Goal: Task Accomplishment & Management: Complete application form

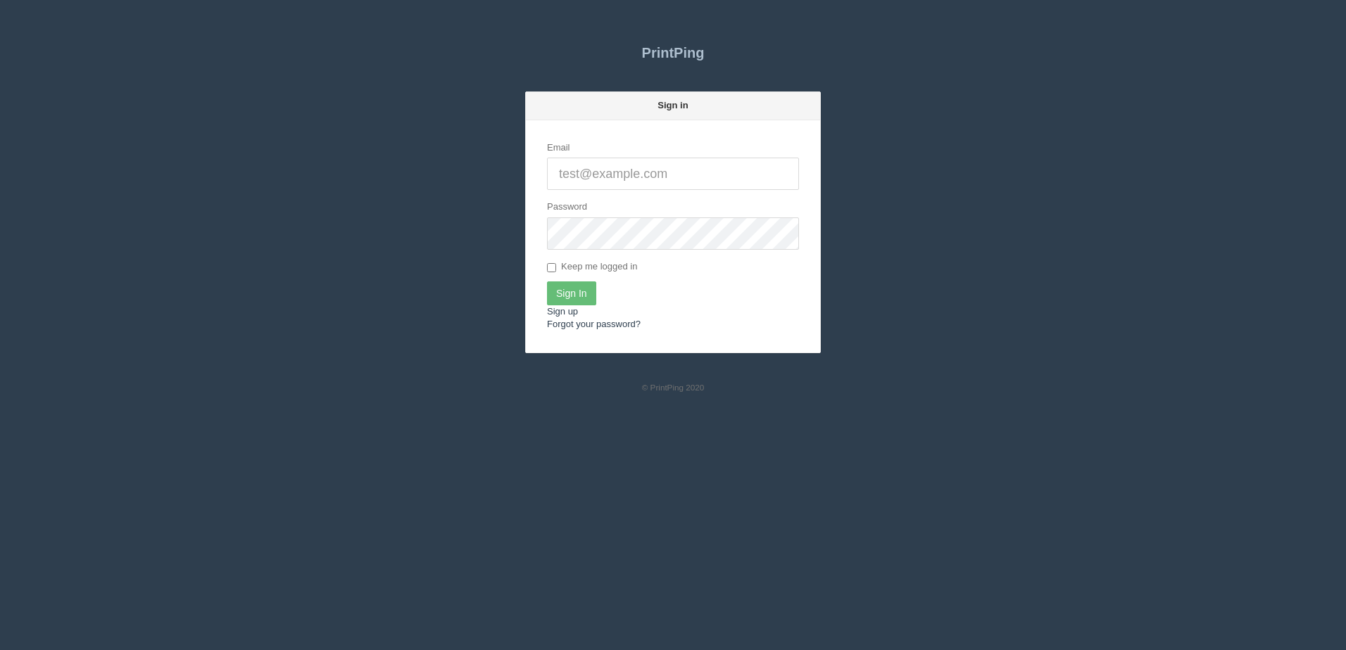
type input "[PERSON_NAME][EMAIL_ADDRESS][DOMAIN_NAME]"
drag, startPoint x: 579, startPoint y: 278, endPoint x: 581, endPoint y: 294, distance: 15.7
click at [579, 280] on form "Email dan@allrush.ca Password Keep me logged in Sign In Sign up Forgot your pas…" at bounding box center [673, 236] width 294 height 232
drag, startPoint x: 581, startPoint y: 307, endPoint x: 574, endPoint y: 309, distance: 8.0
click at [574, 309] on form "Email dan@allrush.ca Password Keep me logged in Sign In Sign up Forgot your pas…" at bounding box center [673, 236] width 294 height 232
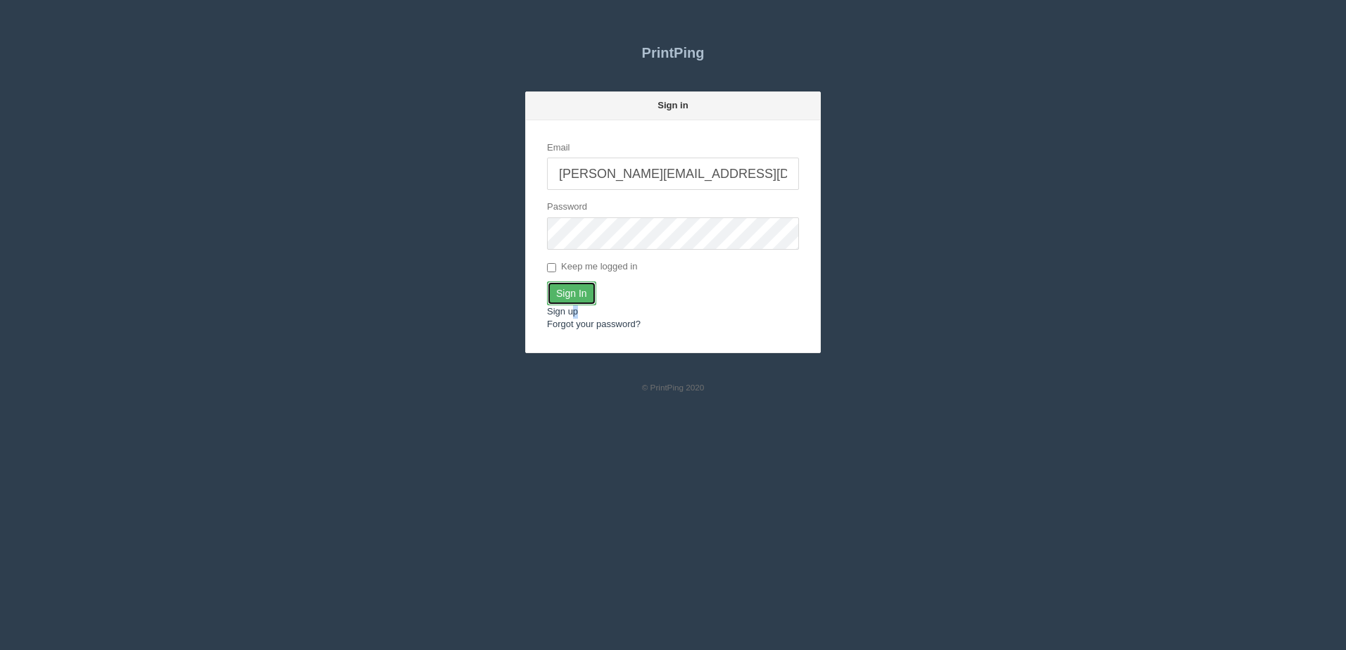
click at [583, 302] on input "Sign In" at bounding box center [571, 294] width 49 height 24
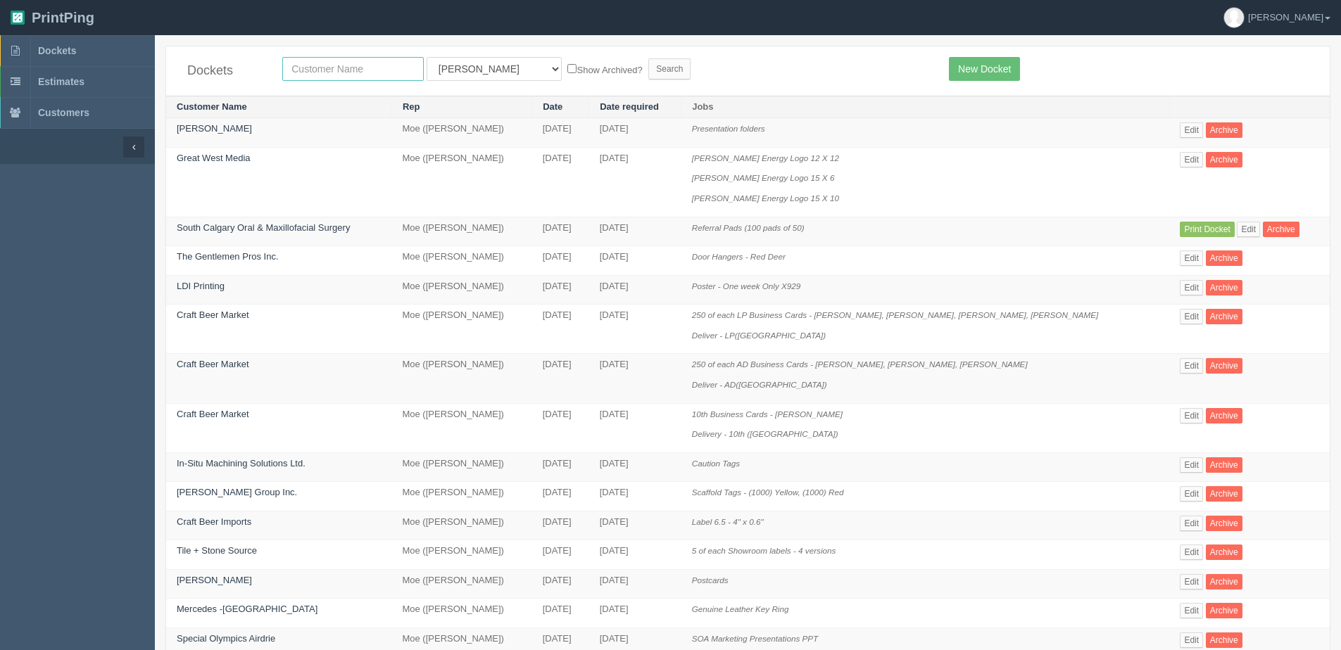
click at [377, 70] on input "text" at bounding box center [352, 69] width 141 height 24
type input "Calgary hop"
click at [648, 58] on input "Search" at bounding box center [669, 68] width 42 height 21
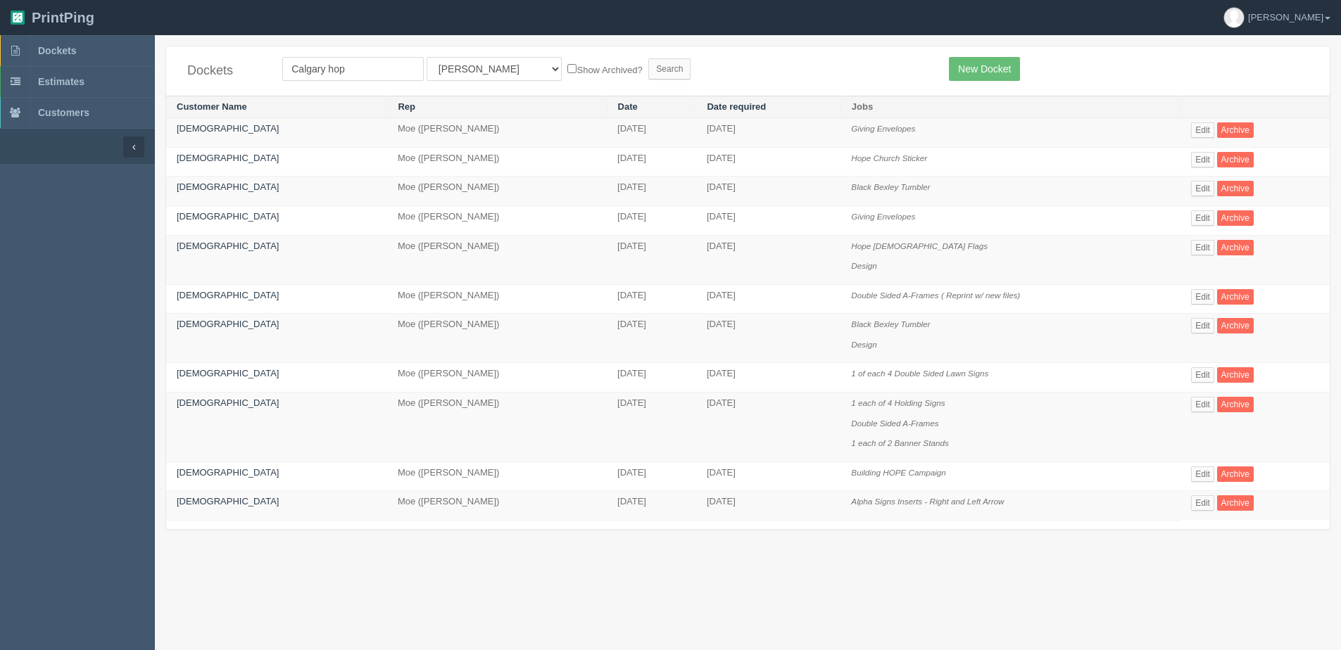
click at [567, 69] on label "Show Archived?" at bounding box center [604, 69] width 75 height 16
click at [567, 69] on input "Show Archived?" at bounding box center [571, 68] width 9 height 9
checkbox input "true"
drag, startPoint x: 486, startPoint y: 70, endPoint x: 481, endPoint y: 77, distance: 8.2
click at [486, 70] on select "All Users Ali Ali Test 1 Aly Amy Ankit Arif Brandon Dan France Greg Jim Mark Ma…" at bounding box center [494, 69] width 135 height 24
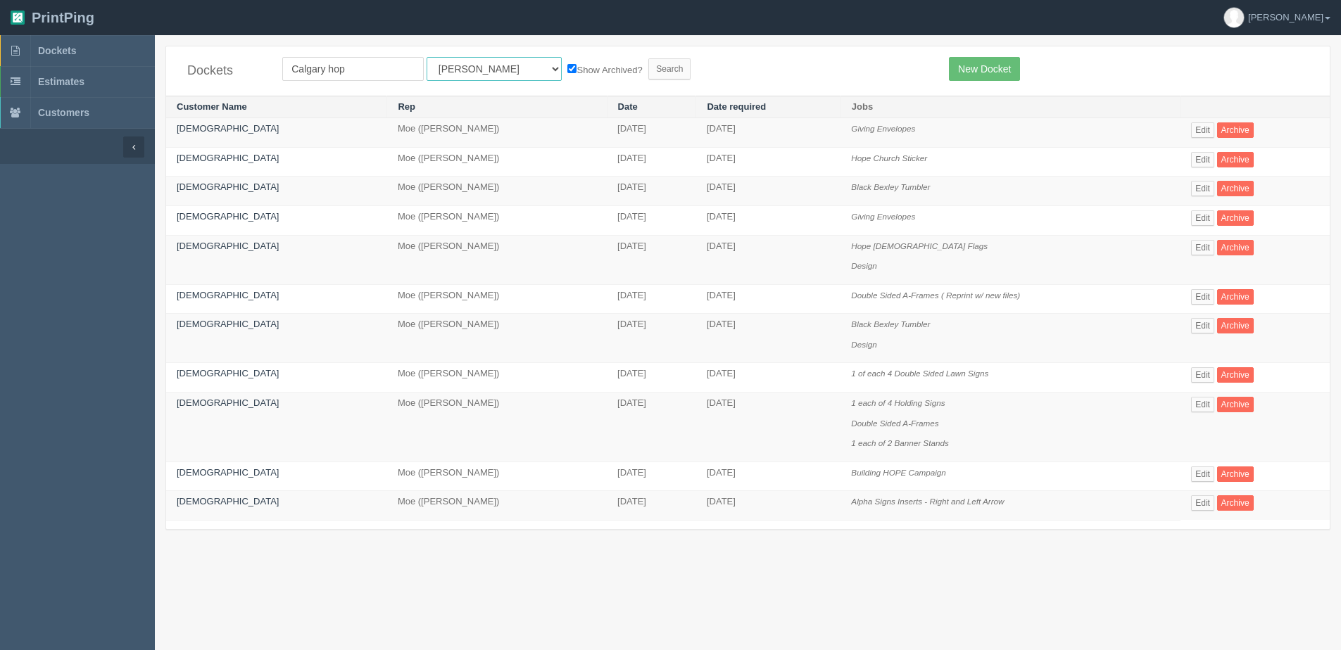
select select "1"
click at [427, 57] on select "All Users Ali Ali Test 1 Aly Amy Ankit Arif Brandon Dan France Greg Jim Mark Ma…" at bounding box center [494, 69] width 135 height 24
click at [648, 61] on input "Search" at bounding box center [669, 68] width 42 height 21
click at [992, 66] on link "New Docket" at bounding box center [984, 69] width 71 height 24
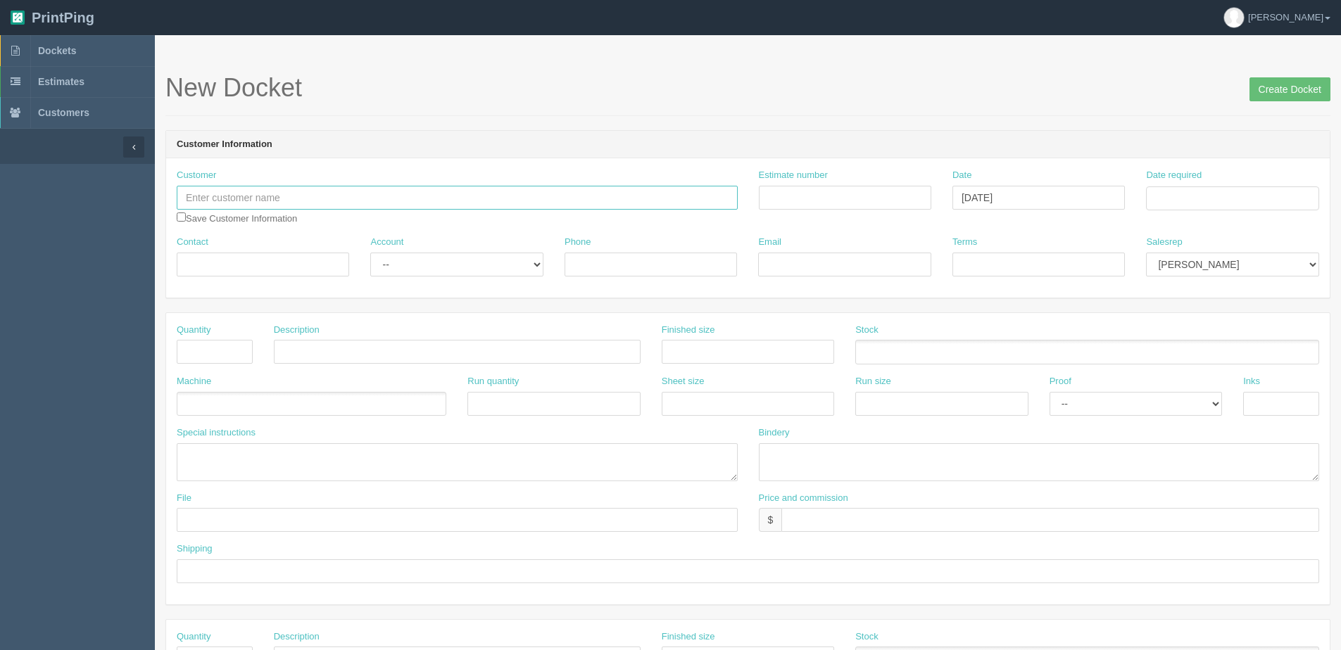
click at [244, 190] on input "text" at bounding box center [457, 198] width 561 height 24
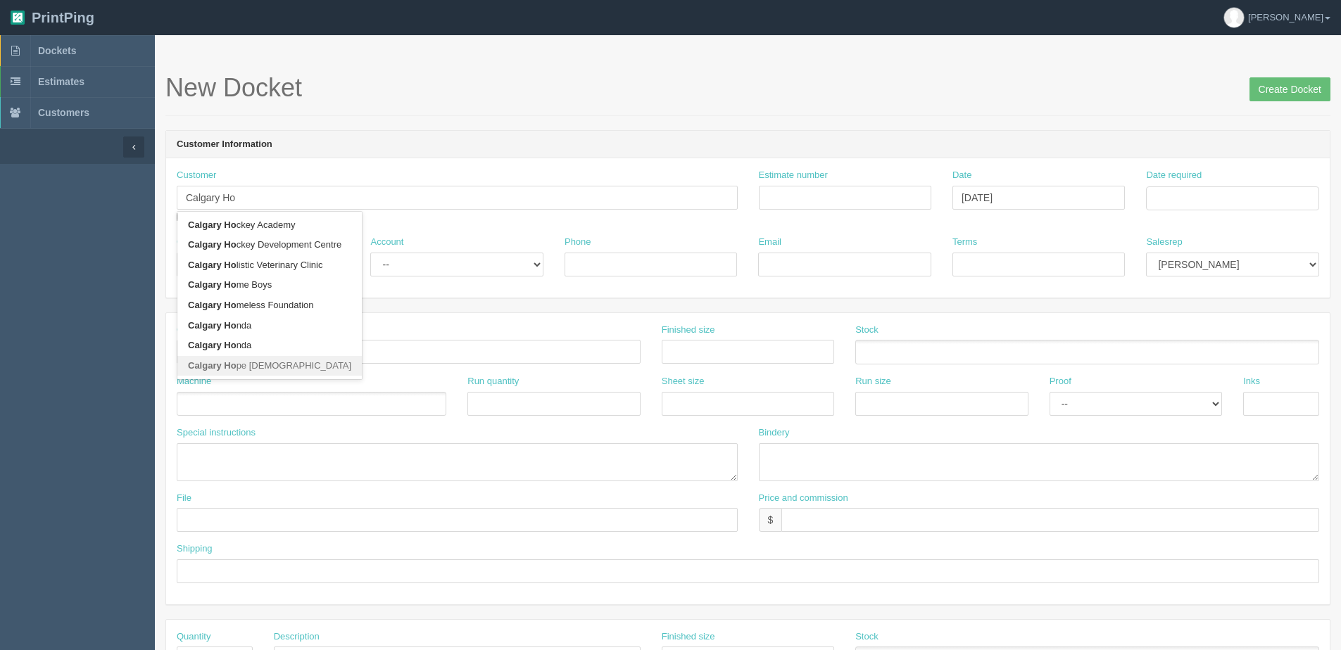
click at [238, 360] on link "Calgary Ho pe Church" at bounding box center [269, 366] width 184 height 20
type input "Calgary Hope Church"
type input "Ava Tan"
type input "14037967677"
type input "ava@calgaryhopechurch.com"
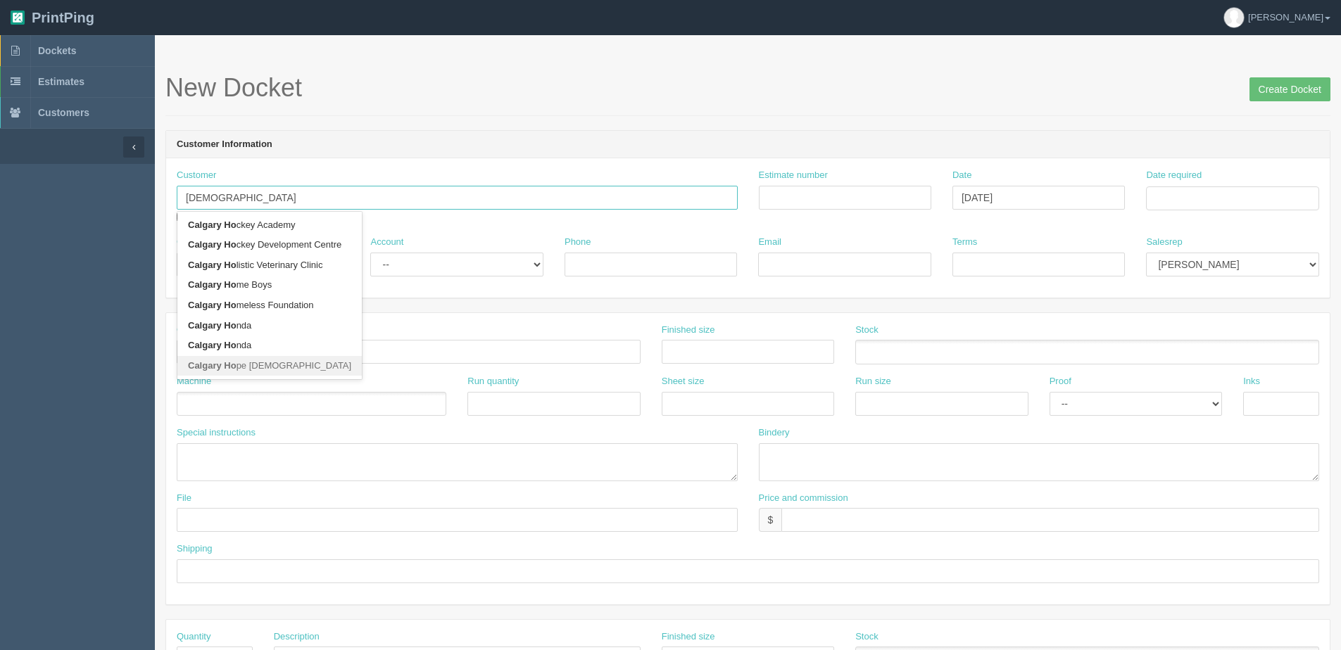
type input "Credit Card"
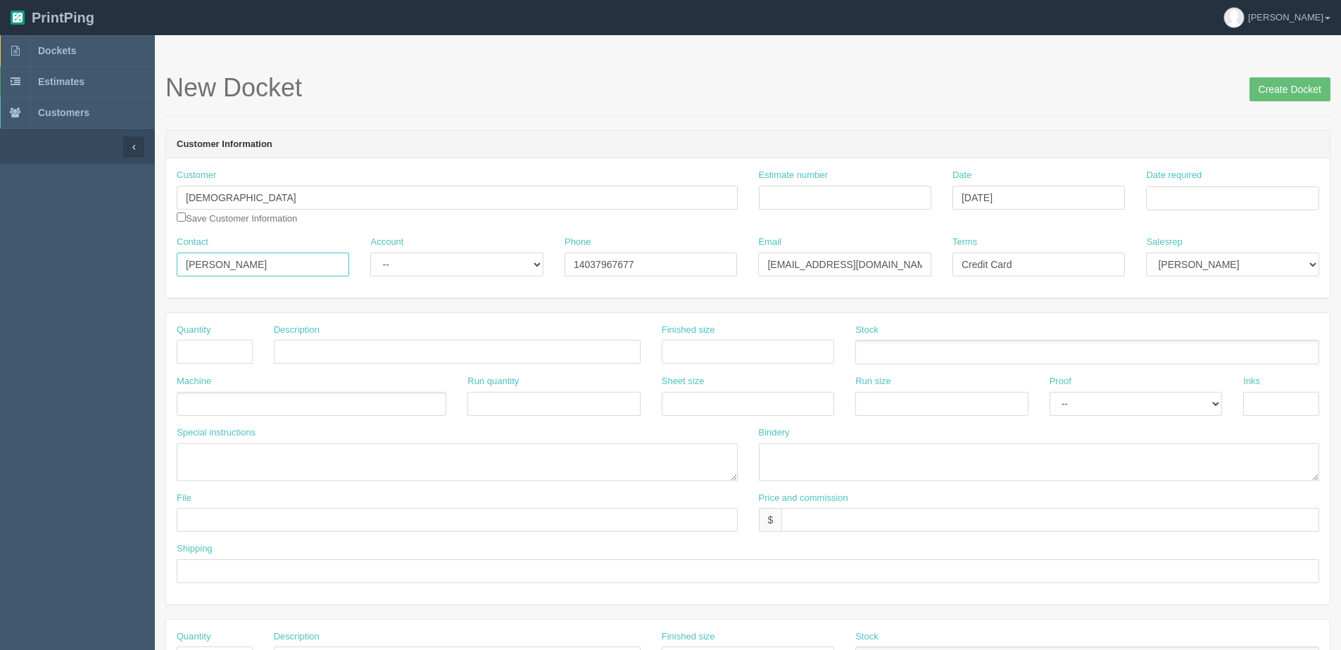
drag, startPoint x: 229, startPoint y: 263, endPoint x: 108, endPoint y: 277, distance: 122.5
click at [111, 277] on section "Dockets Estimates Customers" at bounding box center [670, 656] width 1341 height 1243
paste input "Cynthia Chau-Hoang"
type input "Cynthia Chau-Hoang"
click at [381, 266] on select "-- Existing Client Allrush Client Rep Client" at bounding box center [456, 265] width 172 height 24
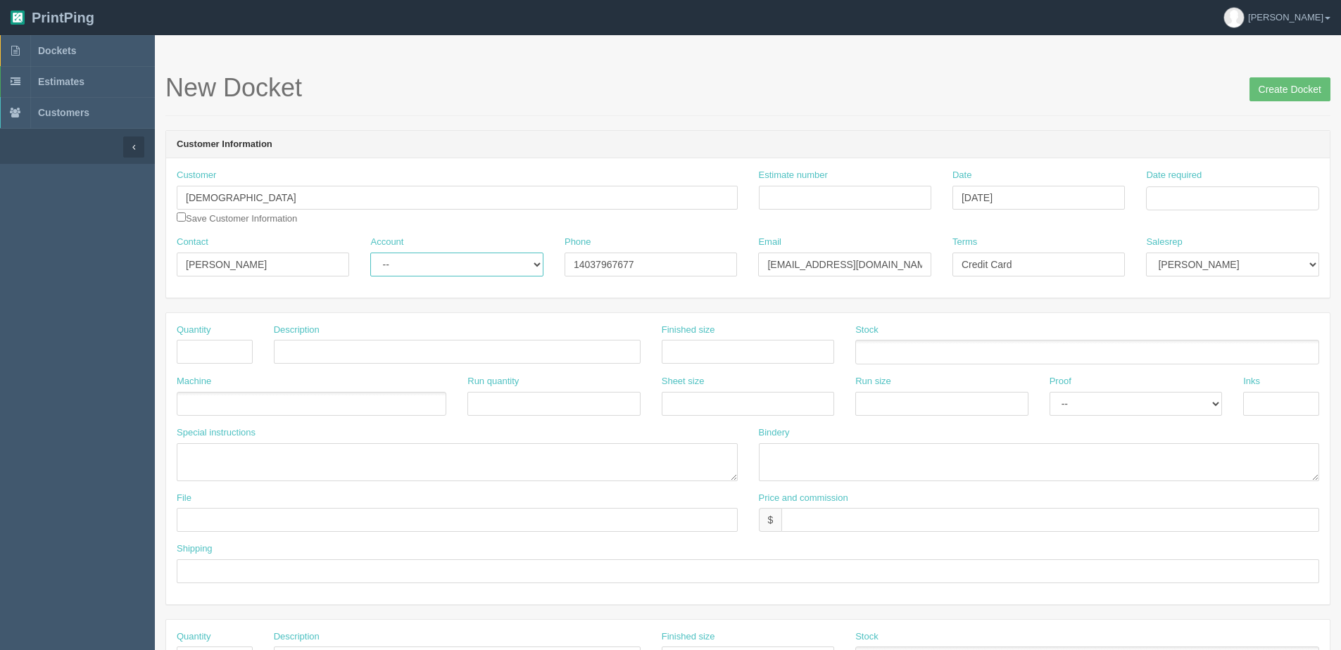
select select "Allrush Client"
click at [370, 253] on select "-- Existing Client Allrush Client Rep Client" at bounding box center [456, 265] width 172 height 24
drag, startPoint x: 766, startPoint y: 267, endPoint x: 967, endPoint y: 253, distance: 201.0
click at [967, 253] on div "Contact Cynthia Chau-Hoang Account -- Existing Client Allrush Client Rep Client…" at bounding box center [747, 261] width 1163 height 51
paste input "cynthia@wellnessinnovate"
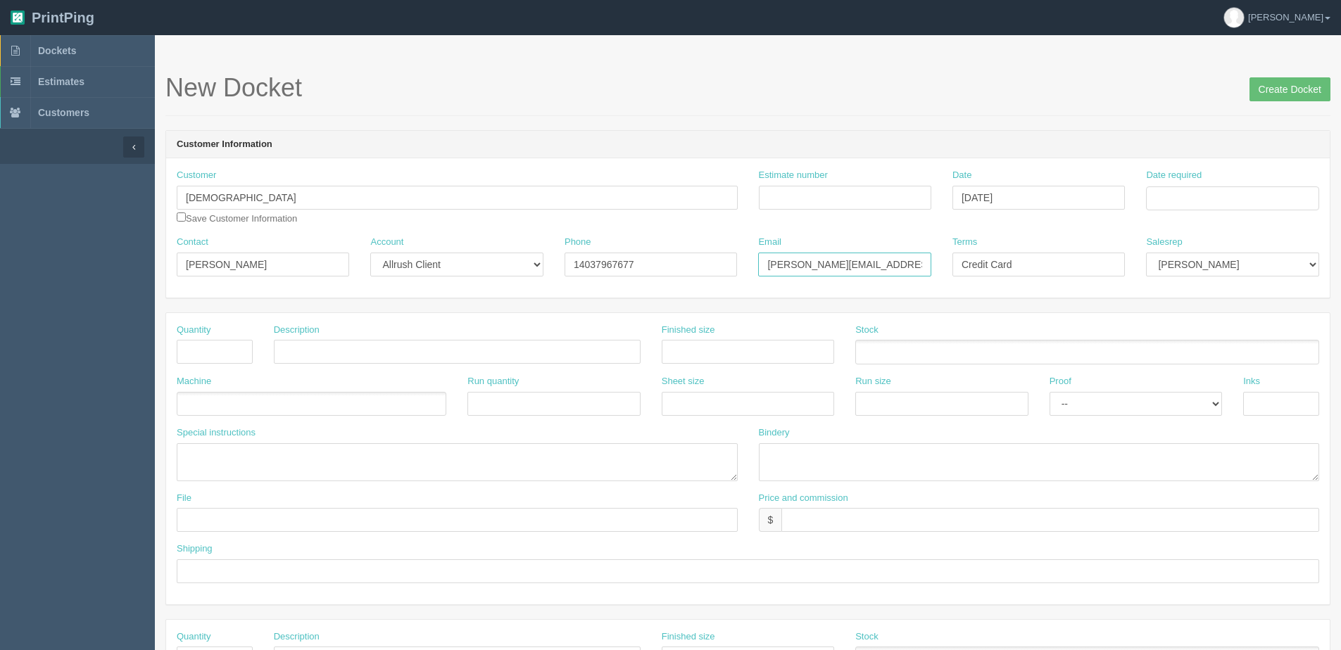
type input "cynthia@wellnessinnovate.com"
drag, startPoint x: 956, startPoint y: 274, endPoint x: 947, endPoint y: 274, distance: 8.4
click at [947, 274] on div "Terms Credit Card" at bounding box center [1039, 261] width 194 height 51
type input "Due on receipt"
click at [1154, 272] on select "Mark Mikayla Aly Stacy Rebecca Matthew Viki Phil Greg Jim Sam Brandon Zach Stev…" at bounding box center [1232, 265] width 172 height 24
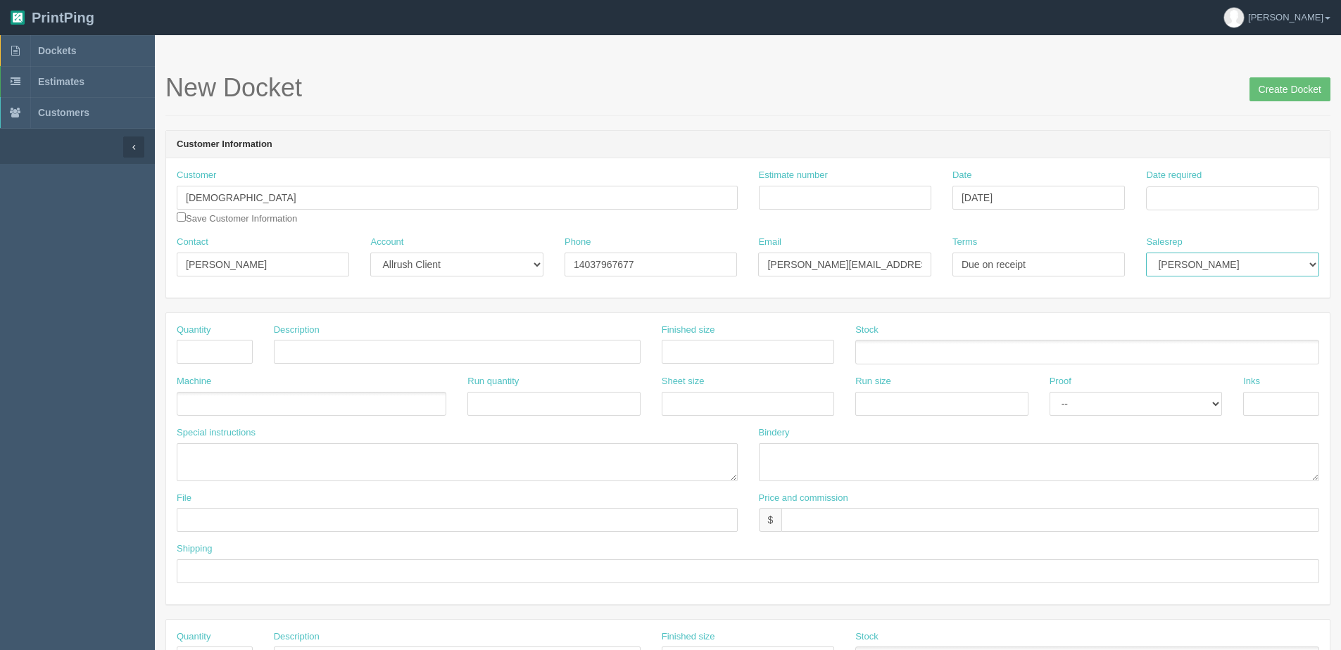
select select "1"
click at [1146, 253] on select "Mark Mikayla Aly Stacy Rebecca Matthew Viki Phil Greg Jim Sam Brandon Zach Stev…" at bounding box center [1232, 265] width 172 height 24
click at [1178, 189] on input "Date required" at bounding box center [1232, 199] width 172 height 24
click at [1175, 390] on th "Today" at bounding box center [1214, 394] width 131 height 20
click at [1252, 293] on td "10" at bounding box center [1253, 293] width 17 height 20
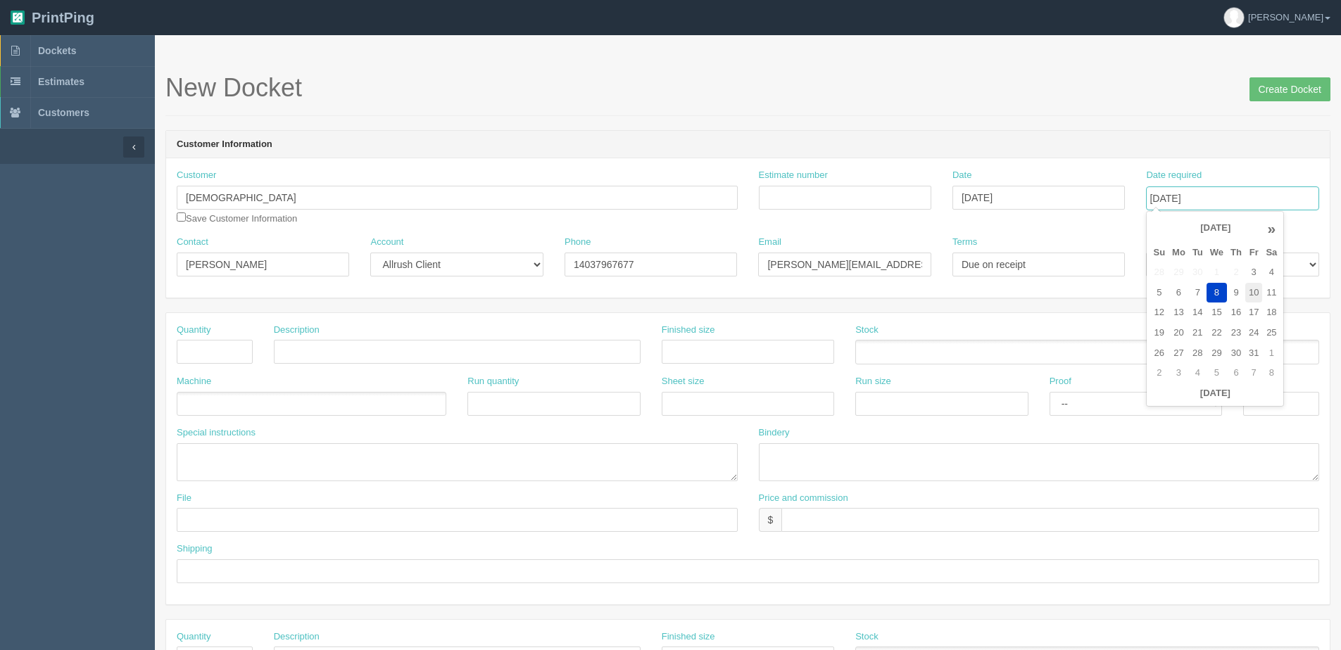
type input "October 10, 2025"
click at [243, 348] on input "text" at bounding box center [215, 352] width 76 height 24
type input "1"
type input "Wall Banner"
click at [686, 348] on input "text" at bounding box center [748, 352] width 172 height 24
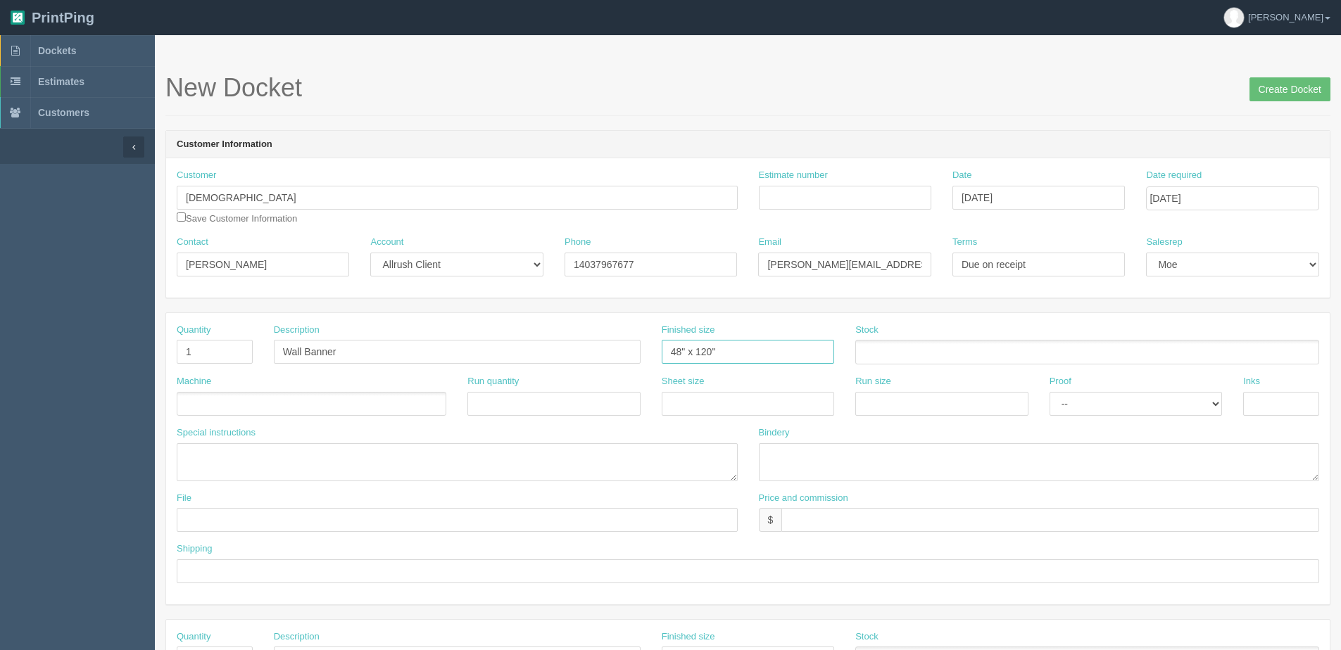
type input "48" x 120""
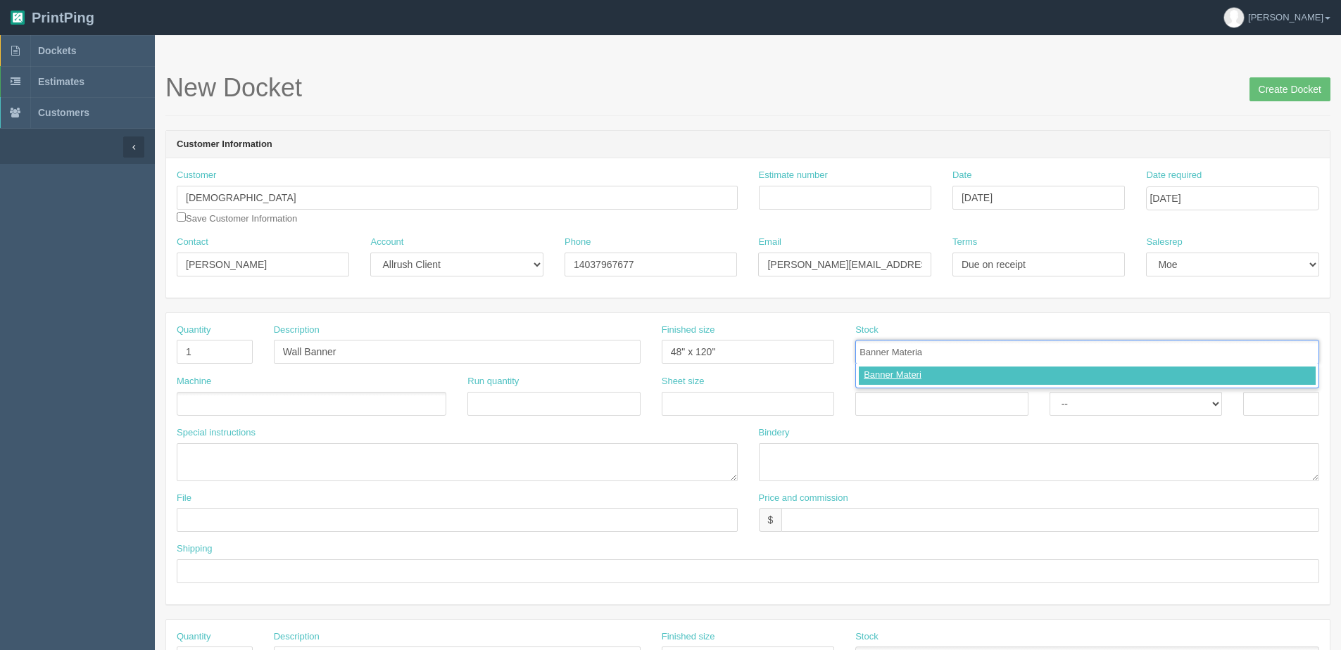
type input "Banner Material"
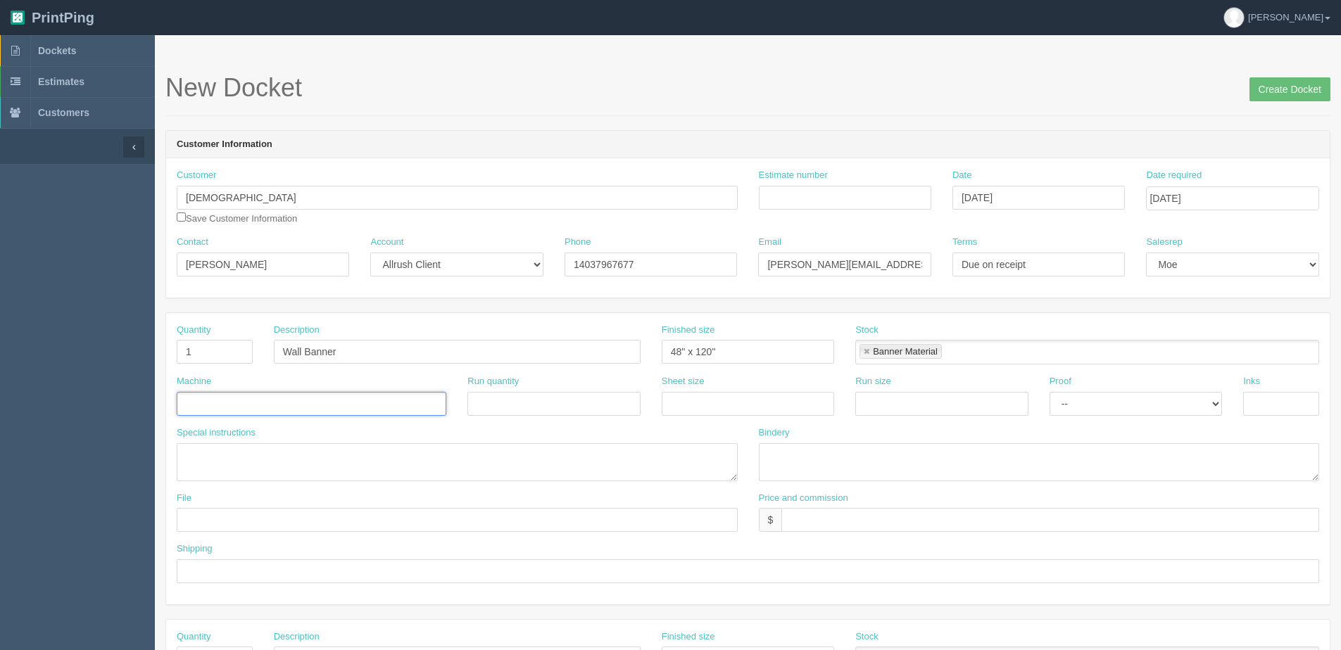
click at [265, 400] on input "text" at bounding box center [309, 405] width 264 height 20
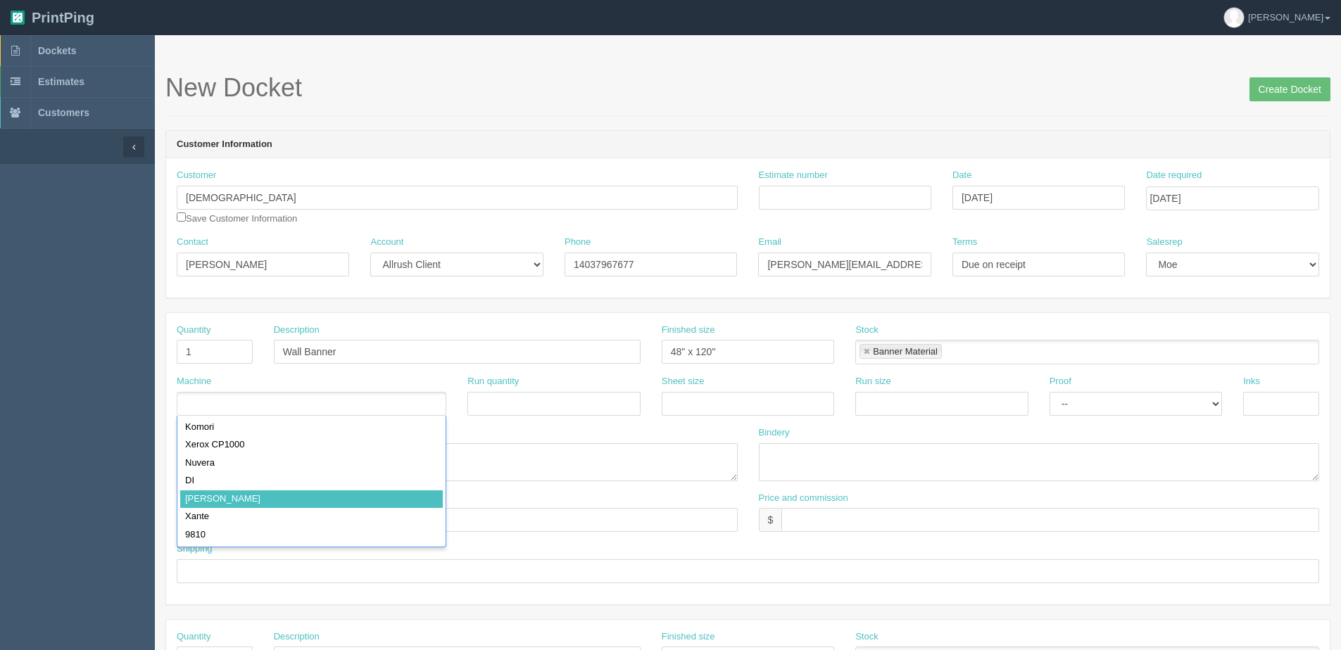
drag, startPoint x: 229, startPoint y: 498, endPoint x: 1056, endPoint y: 467, distance: 826.9
type input "Roland"
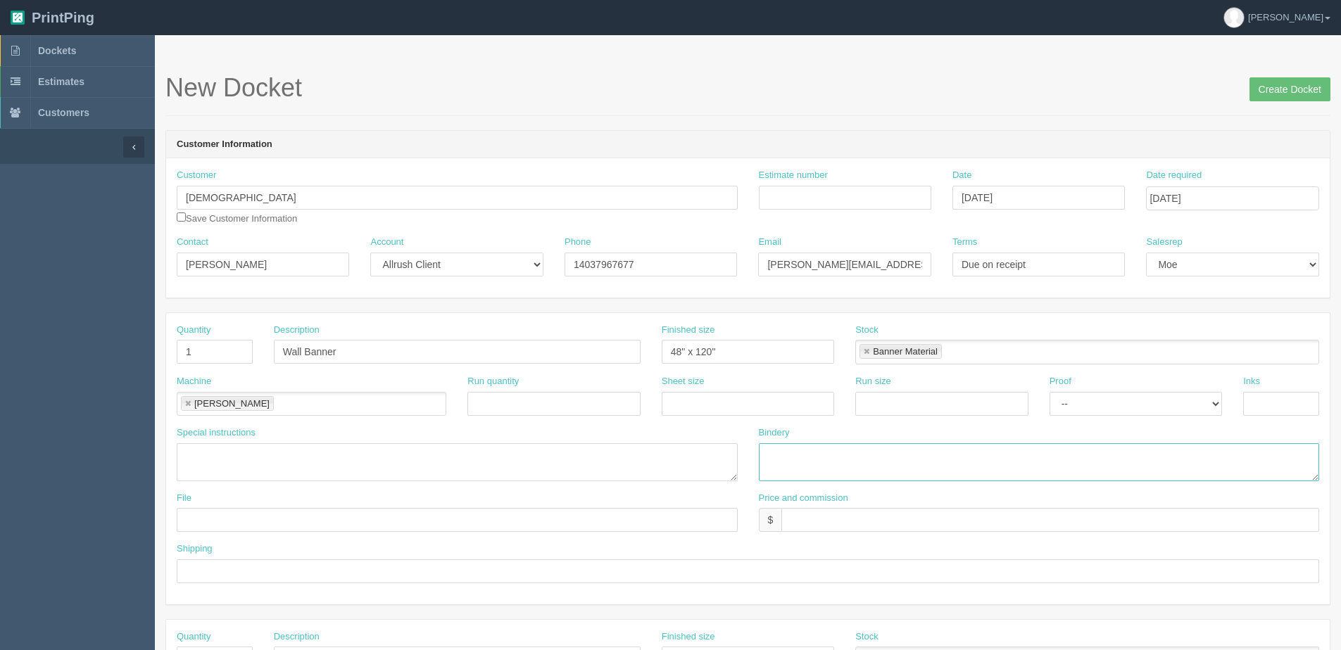
click at [905, 455] on textarea at bounding box center [1039, 462] width 561 height 38
click at [967, 457] on textarea "Trim and Grommet on top only - ARB $" at bounding box center [1039, 462] width 561 height 38
type textarea "Trim and Grommet on top only - ARB $30.00"
click at [297, 516] on input "text" at bounding box center [457, 520] width 561 height 24
type input "See design line"
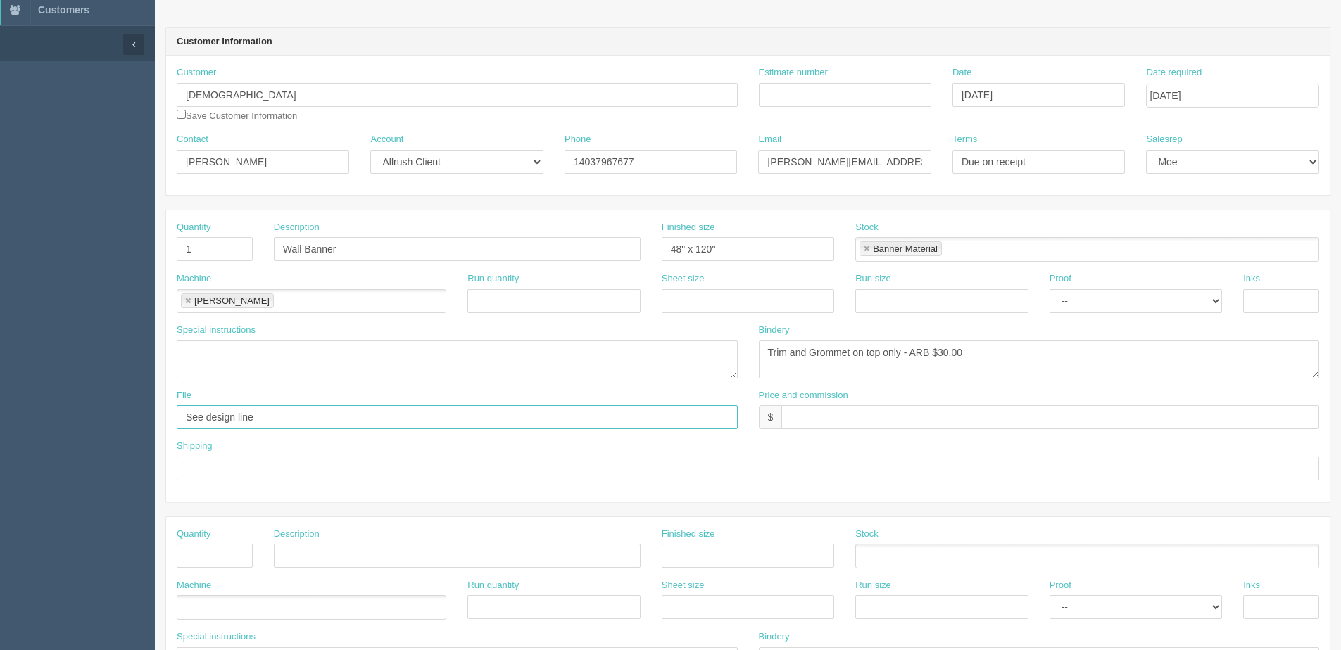
scroll to position [211, 0]
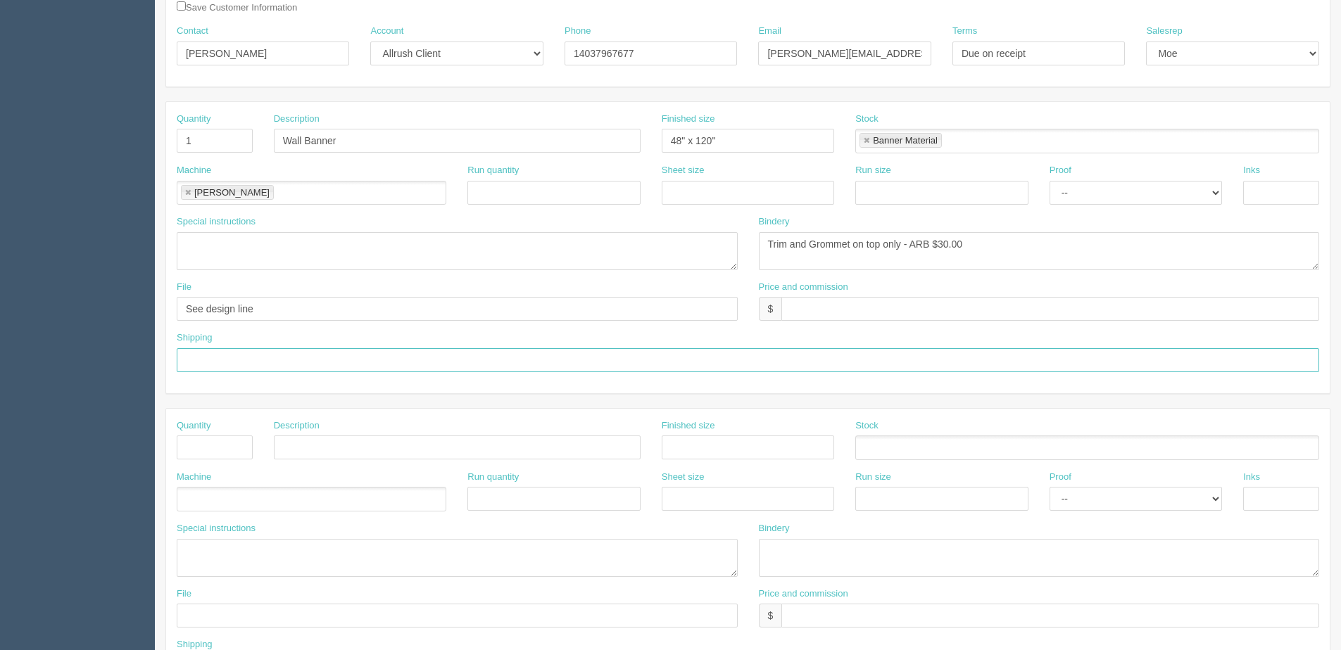
click at [201, 368] on input "text" at bounding box center [748, 360] width 1142 height 24
type input "Email / Call when ready for pickup"
click at [231, 453] on input "text" at bounding box center [215, 448] width 76 height 24
type input "1"
type input "Design"
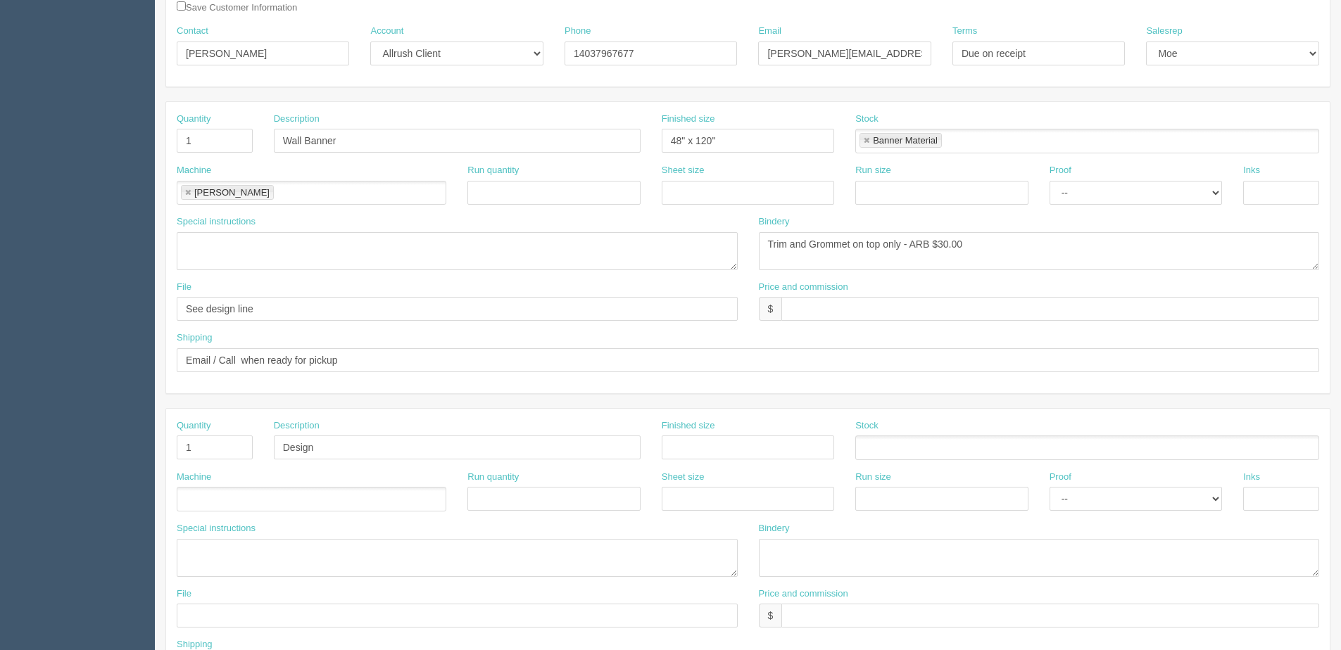
click at [288, 493] on ul at bounding box center [312, 499] width 270 height 25
type input "Design"
drag, startPoint x: 1097, startPoint y: 497, endPoint x: 1083, endPoint y: 512, distance: 19.9
click at [1096, 496] on select "-- Email Hard Copy" at bounding box center [1135, 499] width 172 height 24
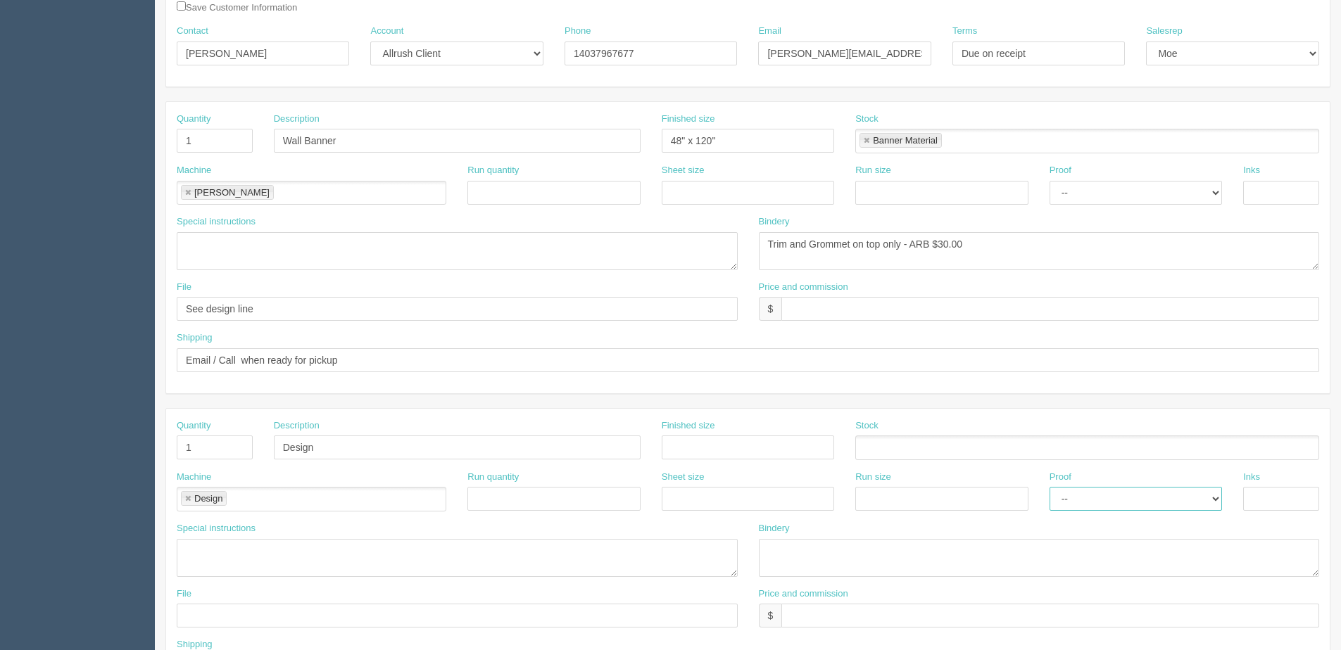
select select "Email"
click at [1049, 487] on select "-- Email Hard Copy" at bounding box center [1135, 499] width 172 height 24
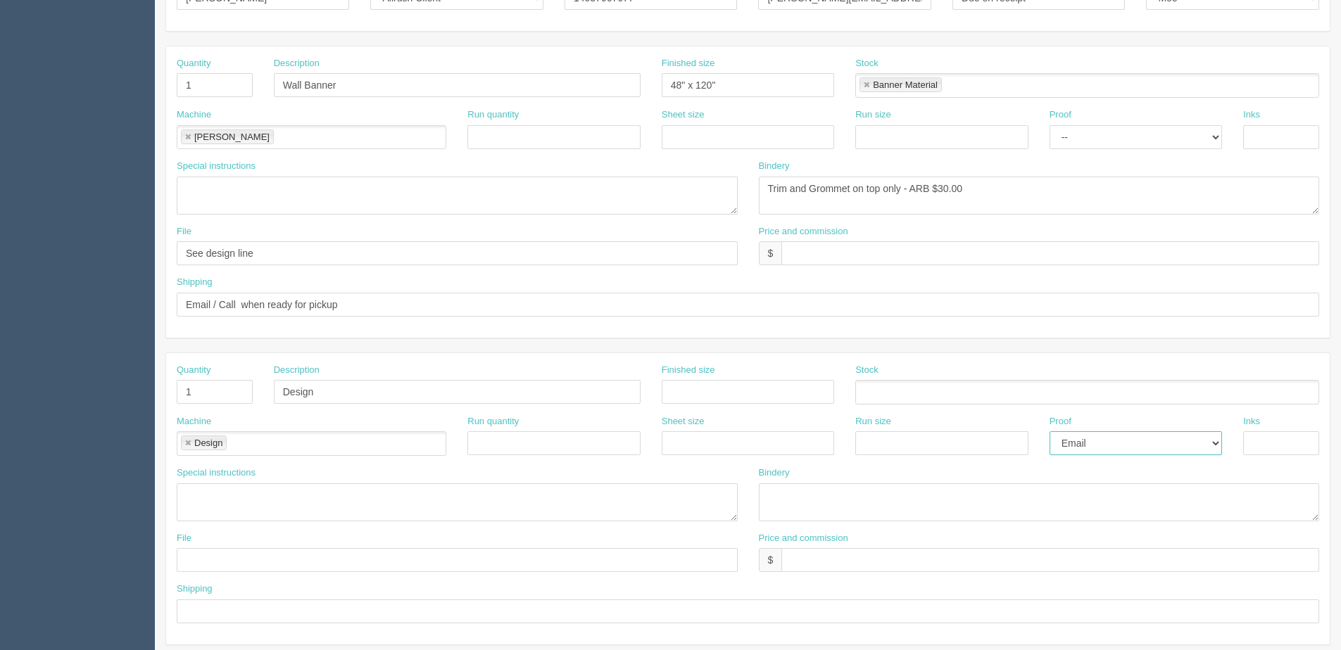
scroll to position [352, 0]
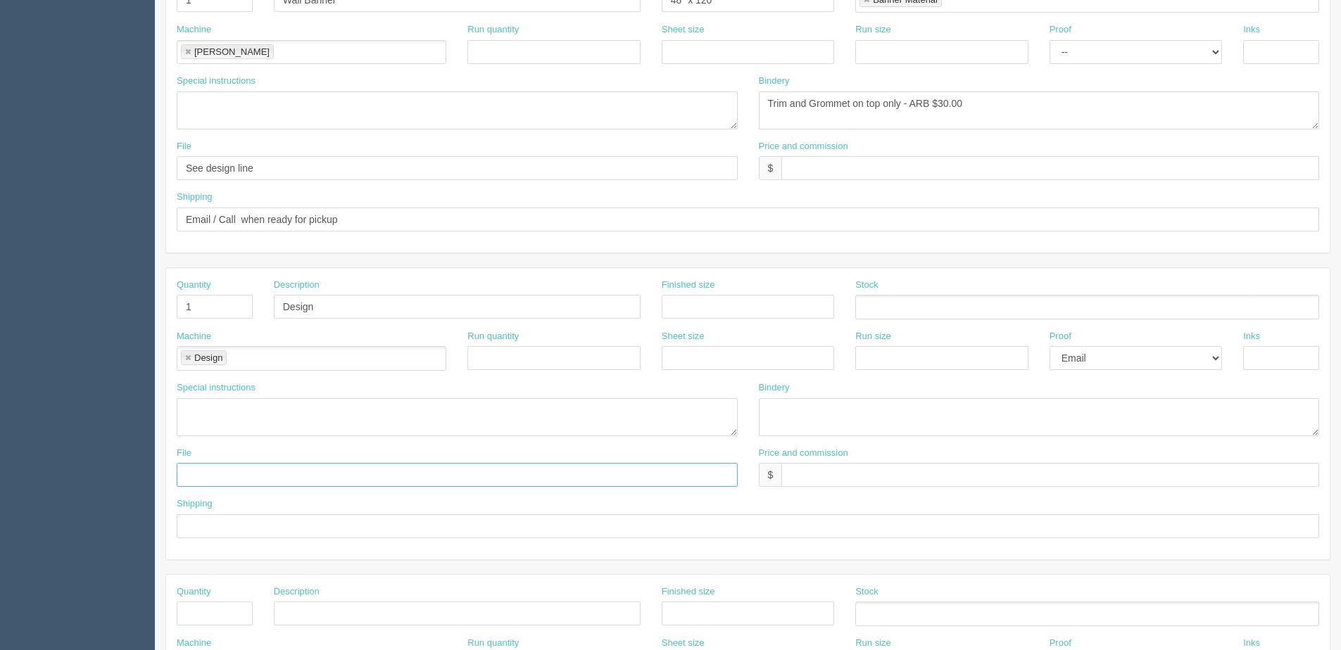
click at [198, 468] on input "text" at bounding box center [457, 475] width 561 height 24
type input "Files @ Allrush"
click at [216, 413] on textarea at bounding box center [457, 417] width 561 height 38
type textarea "See Dan for instructions"
click at [845, 171] on input "text" at bounding box center [1050, 168] width 538 height 24
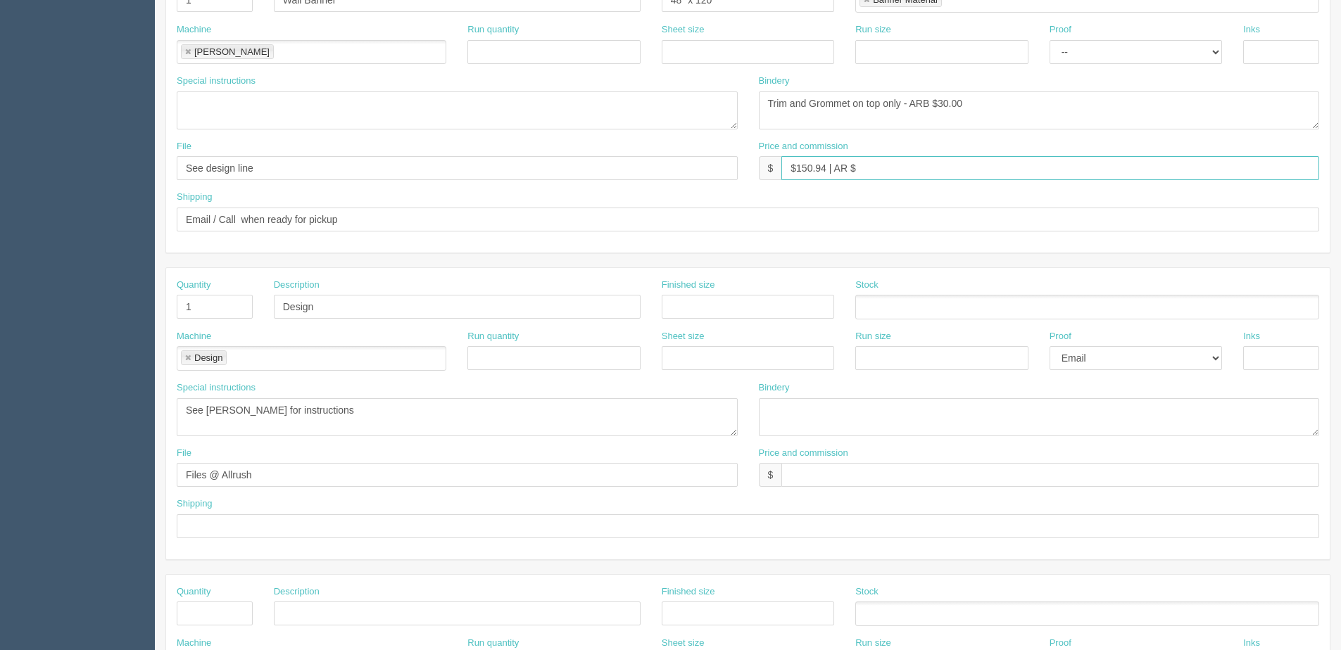
click at [857, 173] on input "$150.94 | AR $" at bounding box center [1050, 168] width 538 height 24
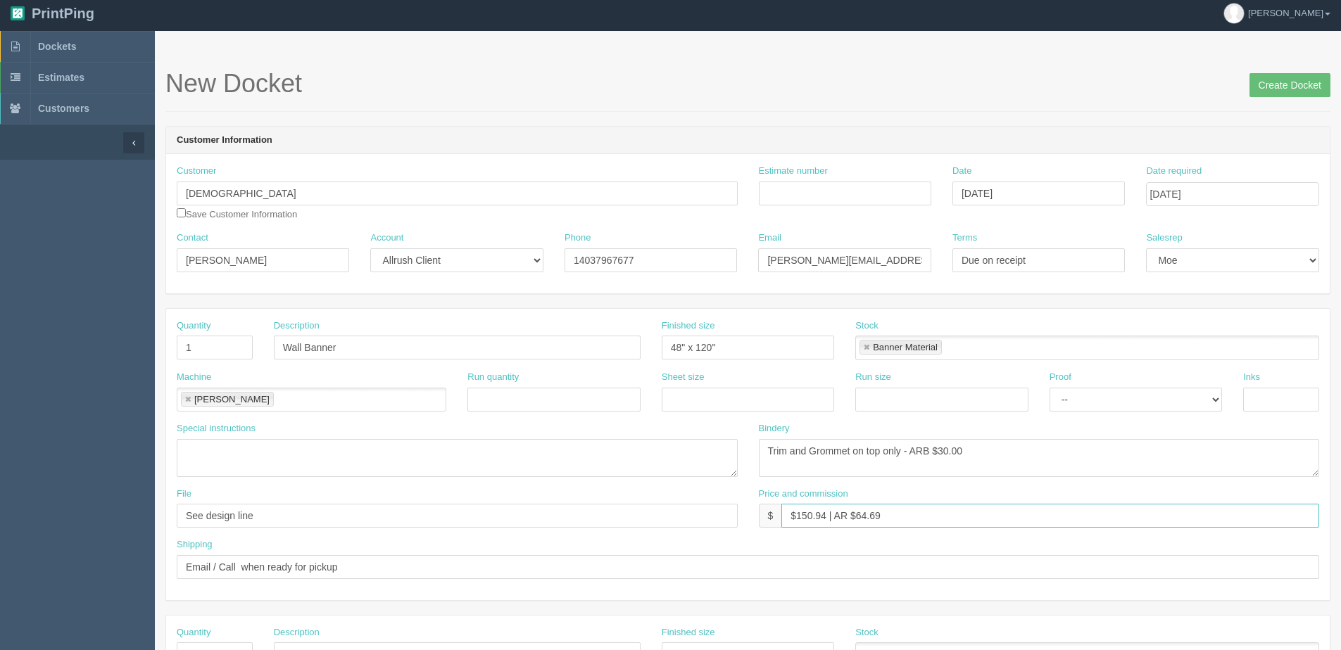
scroll to position [0, 0]
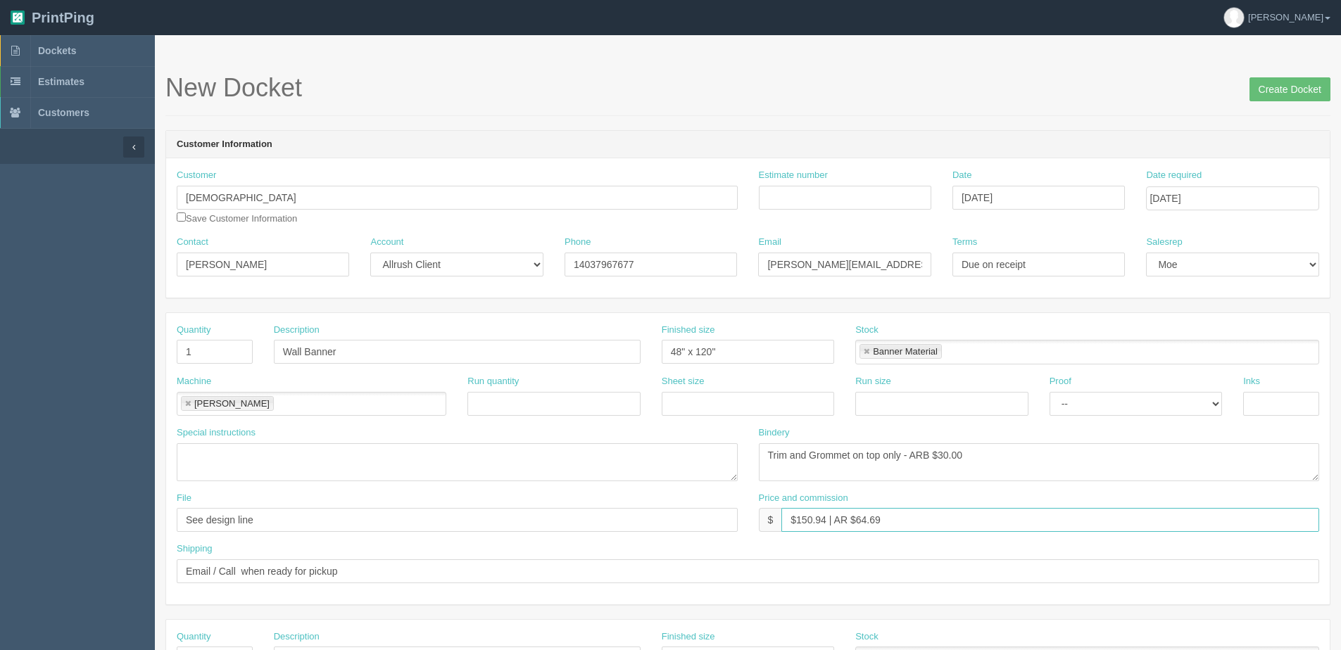
type input "$150.94 | AR $64.69"
click at [894, 196] on input "Estimate number" at bounding box center [845, 198] width 172 height 24
type input "092751"
click at [1277, 89] on input "Create Docket" at bounding box center [1289, 89] width 81 height 24
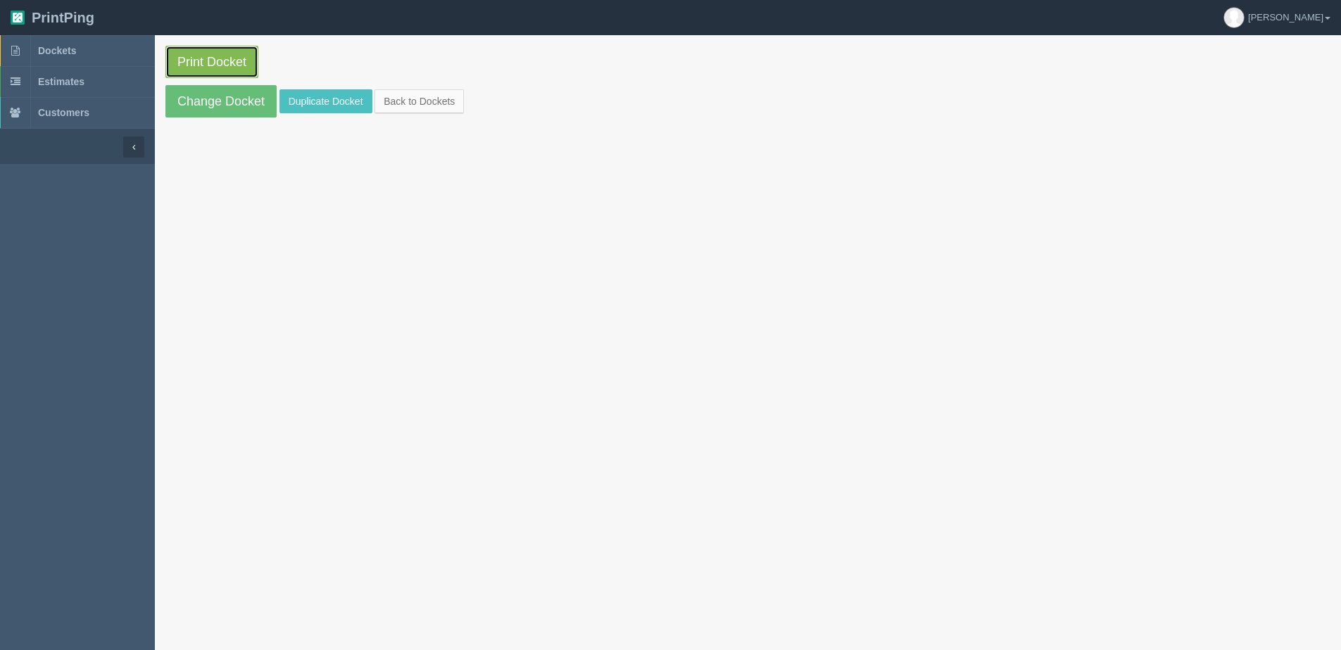
click at [202, 61] on link "Print Docket" at bounding box center [211, 62] width 93 height 32
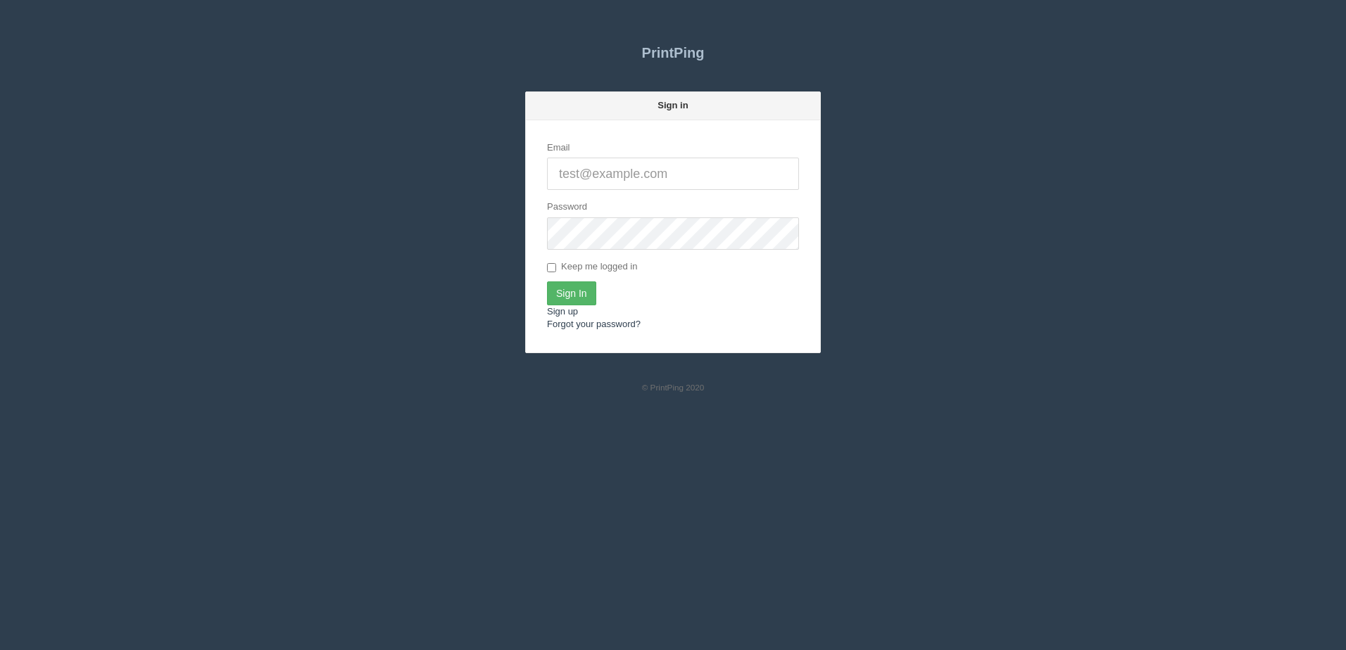
type input "[PERSON_NAME][EMAIL_ADDRESS][DOMAIN_NAME]"
click at [588, 298] on input "Sign In" at bounding box center [571, 294] width 49 height 24
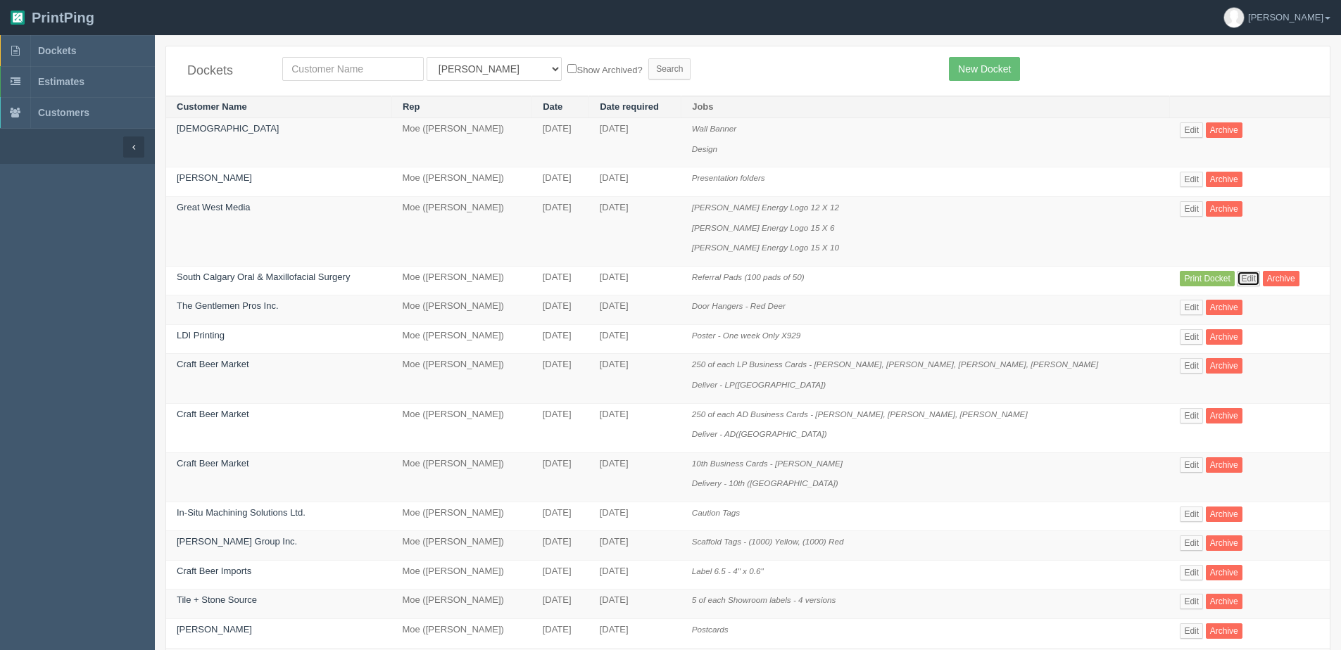
click at [1237, 272] on link "Edit" at bounding box center [1248, 278] width 23 height 15
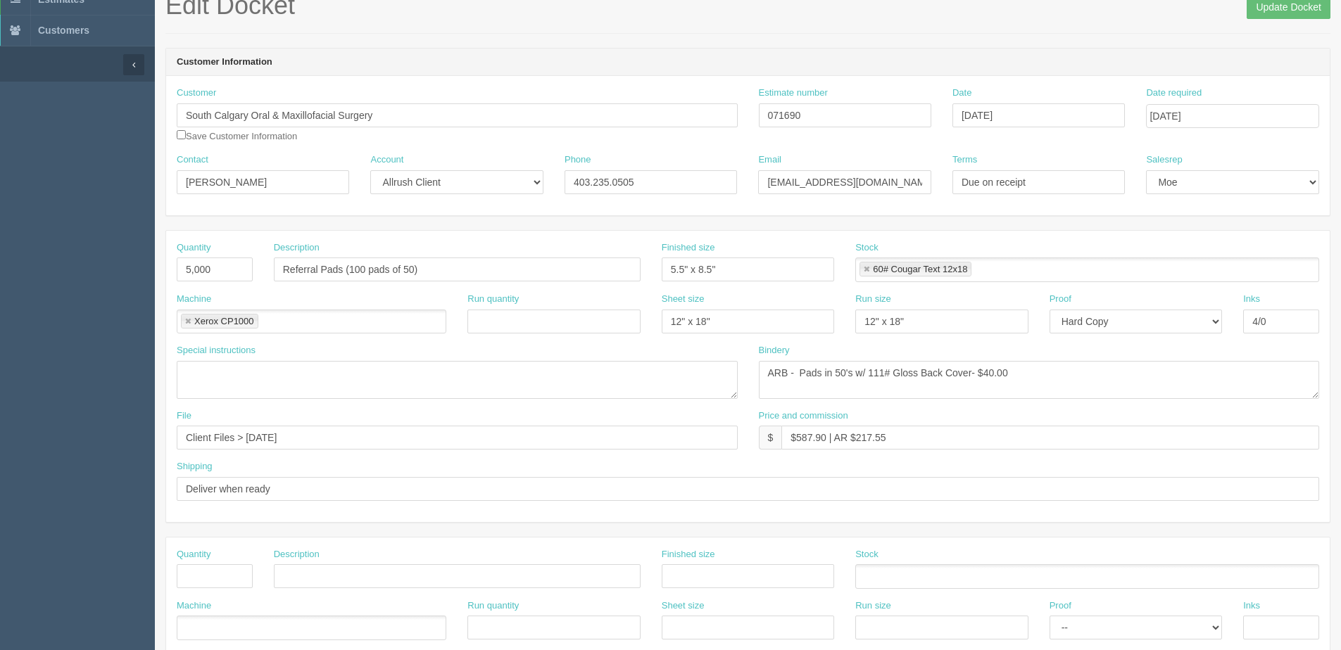
scroll to position [65, 0]
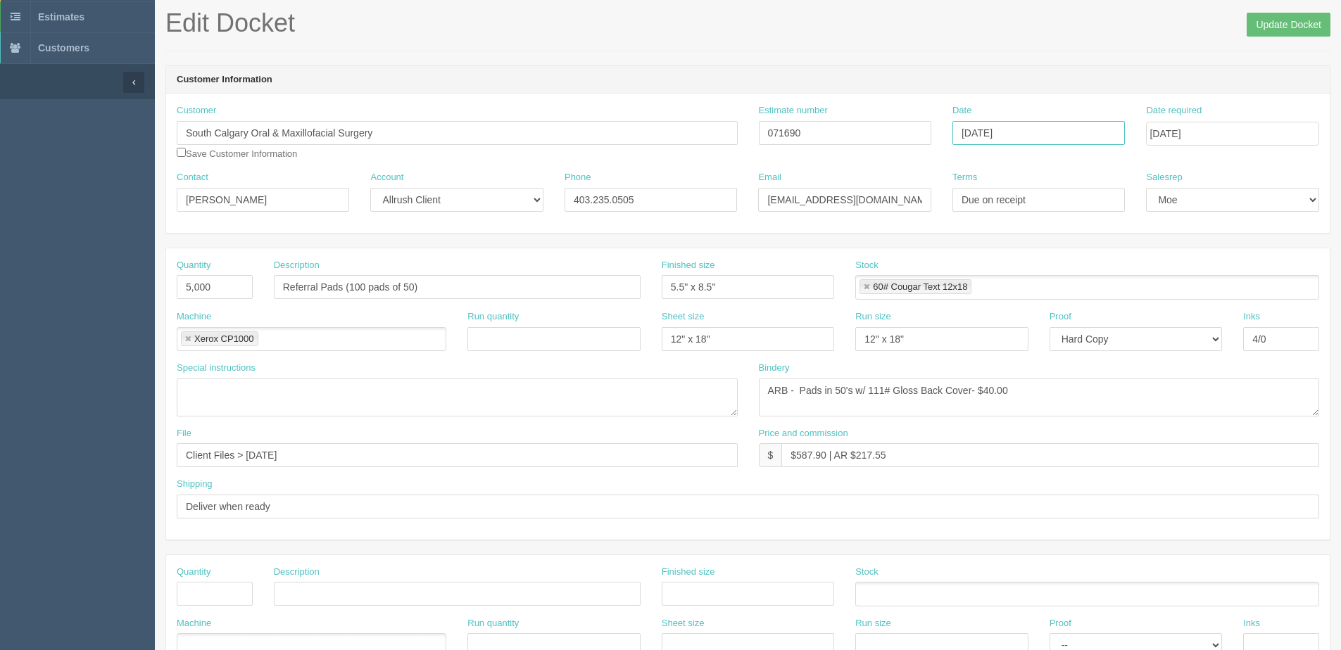
click at [1066, 140] on input "[DATE]" at bounding box center [1038, 133] width 172 height 24
click at [1022, 230] on td "8" at bounding box center [1022, 227] width 20 height 20
type input "[DATE]"
click at [1269, 25] on input "Update Docket" at bounding box center [1289, 25] width 84 height 24
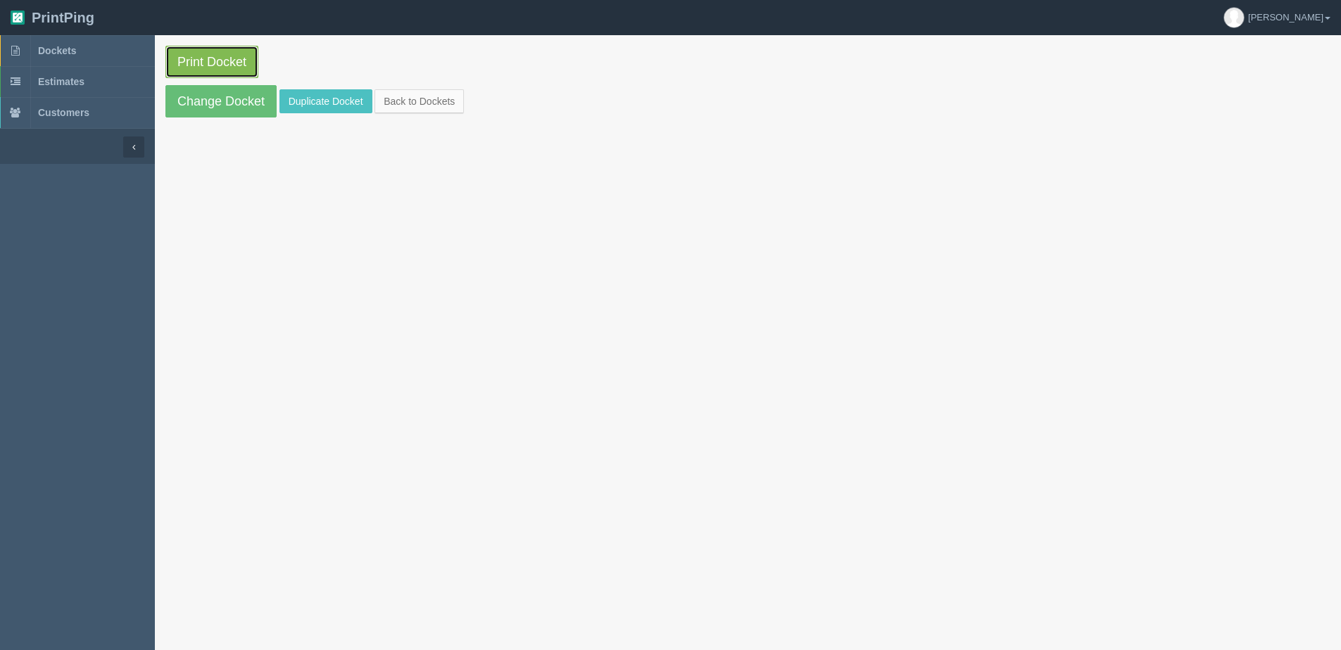
click at [220, 53] on link "Print Docket" at bounding box center [211, 62] width 93 height 32
click at [426, 107] on link "Back to Dockets" at bounding box center [418, 101] width 89 height 24
